Goal: Task Accomplishment & Management: Manage account settings

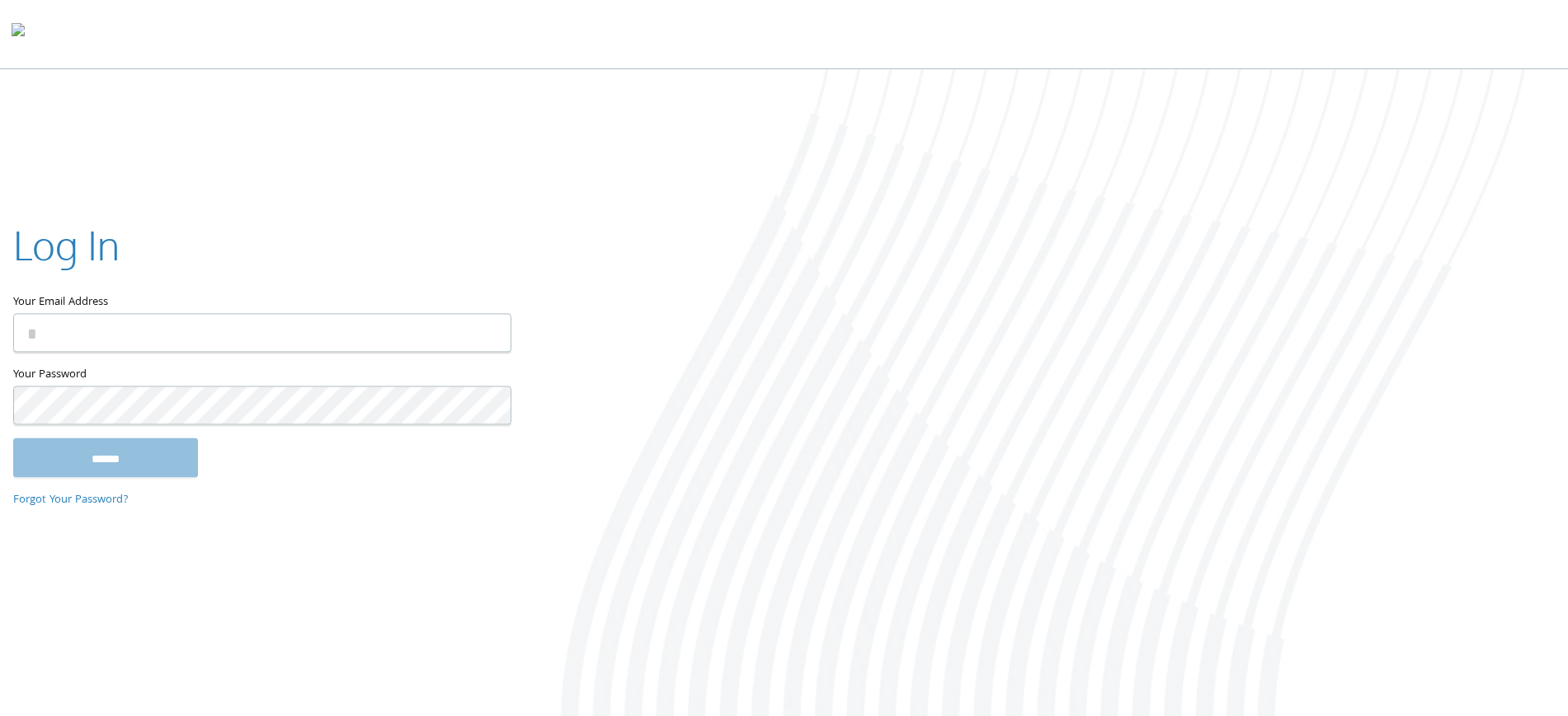
type input "**********"
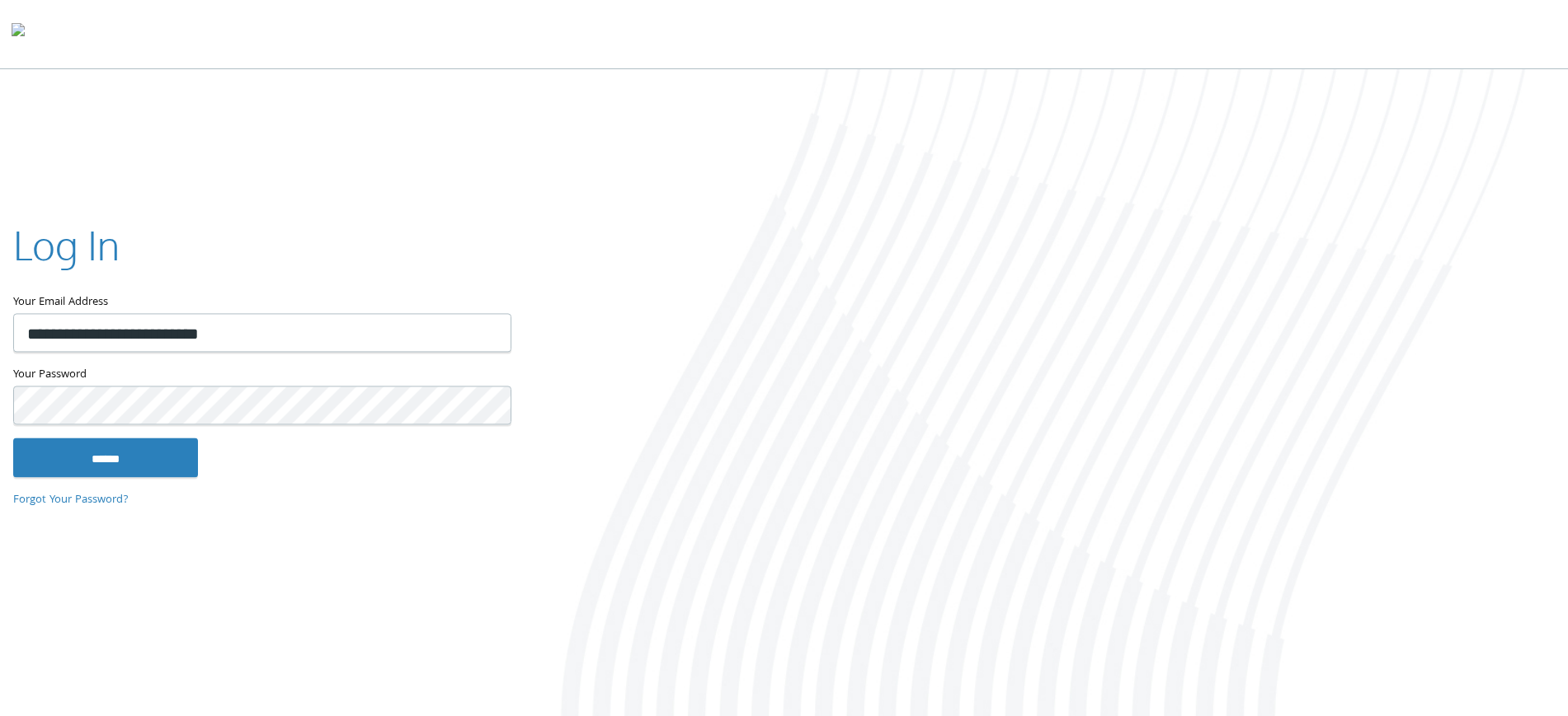
click at [13, 437] on input "******" at bounding box center [105, 457] width 185 height 39
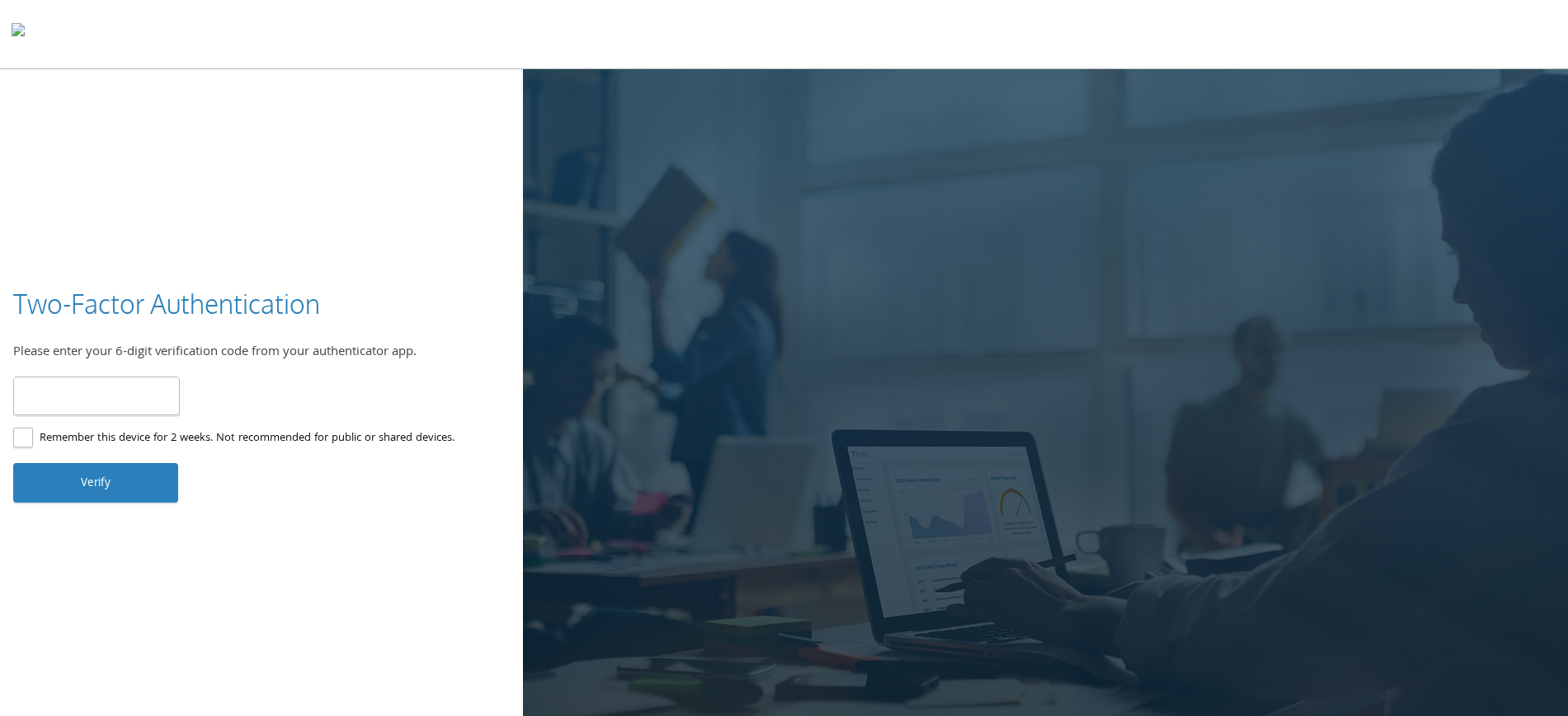
type input "******"
